Goal: Information Seeking & Learning: Learn about a topic

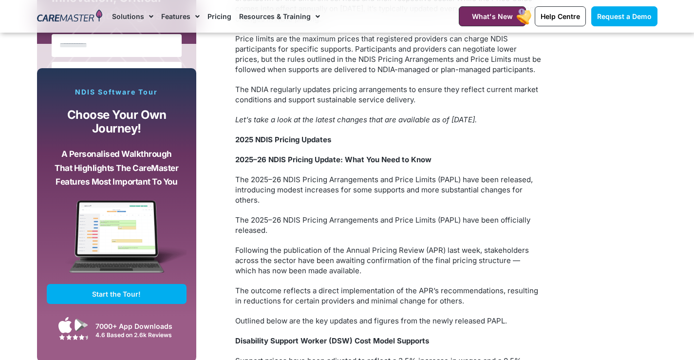
scroll to position [536, 0]
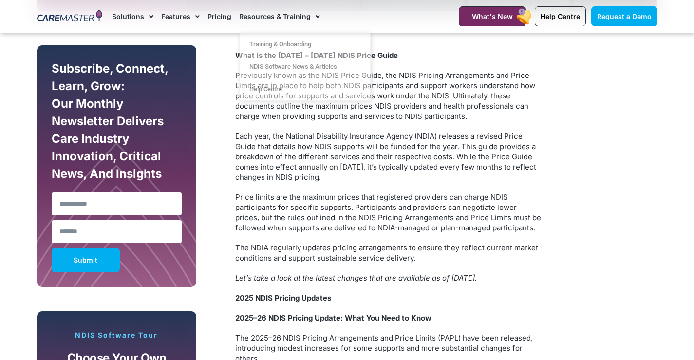
click at [220, 16] on link "Pricing" at bounding box center [220, 16] width 24 height 33
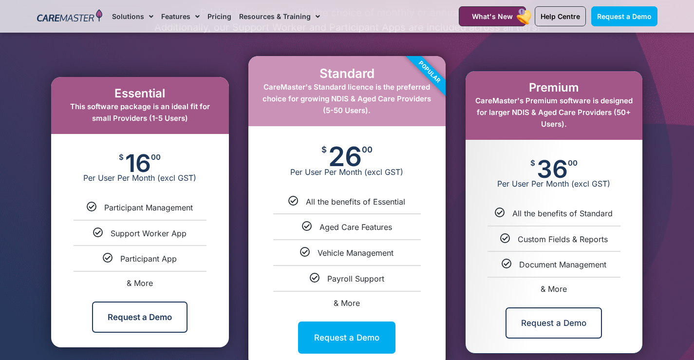
scroll to position [585, 0]
